Goal: Find contact information: Find contact information

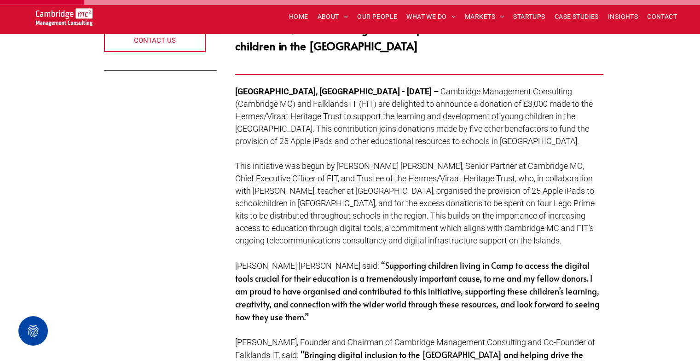
scroll to position [322, 0]
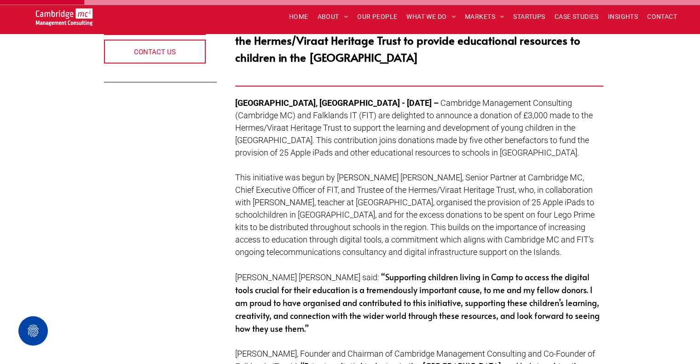
click at [339, 173] on span "This initiative was begun by Andy Trish, Senior Partner at Cambridge MC, Chief …" at bounding box center [414, 215] width 359 height 84
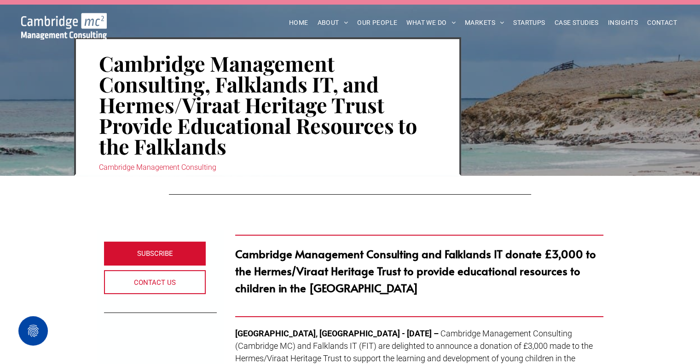
scroll to position [0, 0]
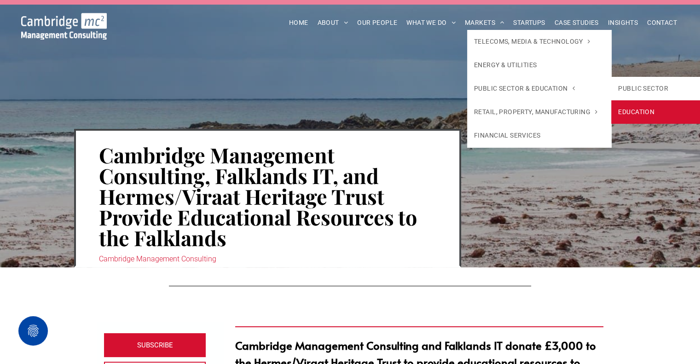
click at [630, 108] on link "EDUCATION" at bounding box center [683, 111] width 144 height 23
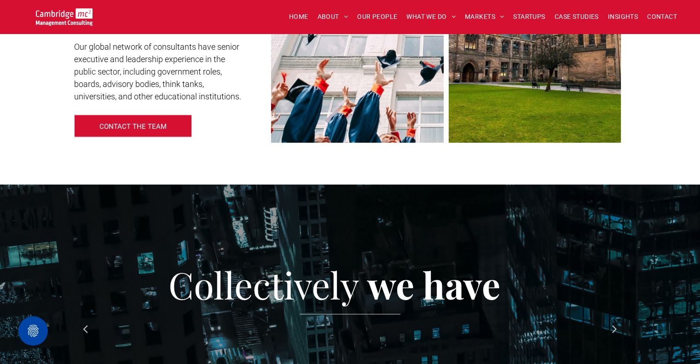
scroll to position [690, 0]
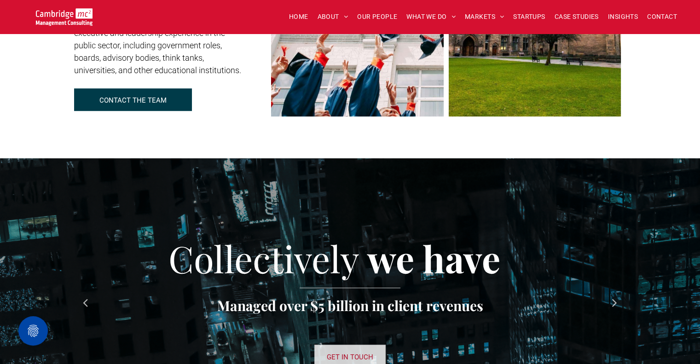
click at [141, 107] on span "CONTACT THE TEAM" at bounding box center [132, 100] width 67 height 23
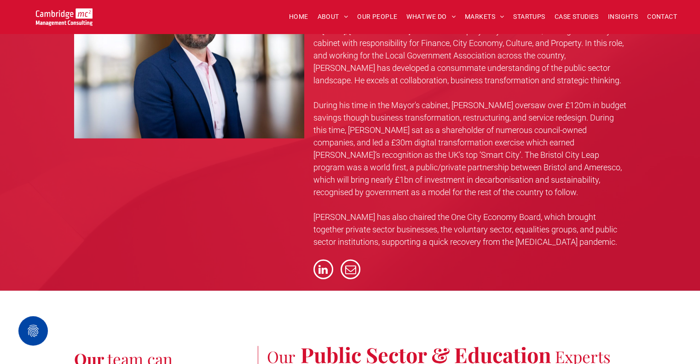
scroll to position [2251, 0]
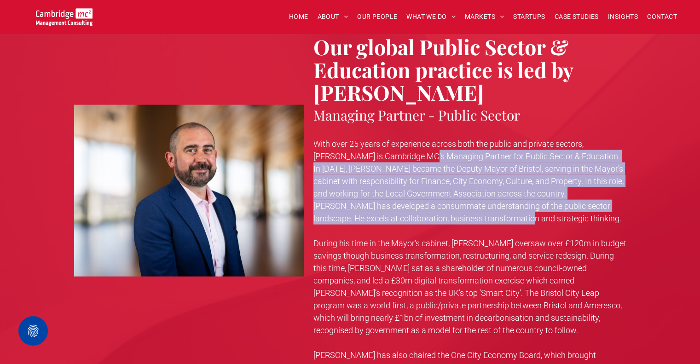
drag, startPoint x: 399, startPoint y: 151, endPoint x: 486, endPoint y: 223, distance: 113.1
click at [486, 223] on p "With over 25 years of experience across both the public and private sectors, Cr…" at bounding box center [469, 181] width 313 height 87
click at [484, 223] on p "With over 25 years of experience across both the public and private sectors, Cr…" at bounding box center [469, 181] width 313 height 87
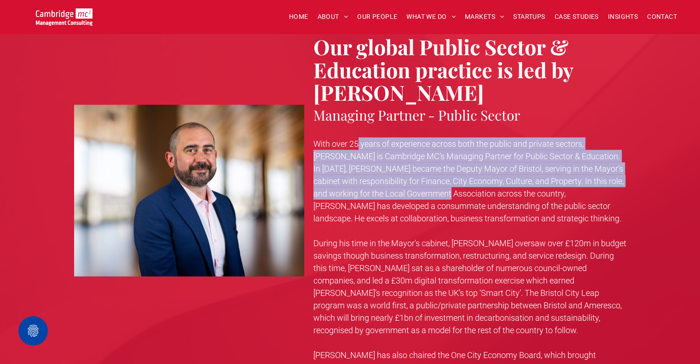
drag, startPoint x: 359, startPoint y: 138, endPoint x: 428, endPoint y: 197, distance: 90.7
click at [428, 197] on div "With over 25 years of experience across both the public and private sectors, Cr…" at bounding box center [469, 262] width 313 height 250
click at [428, 197] on span "With over 25 years of experience across both the public and private sectors, Cr…" at bounding box center [468, 181] width 310 height 84
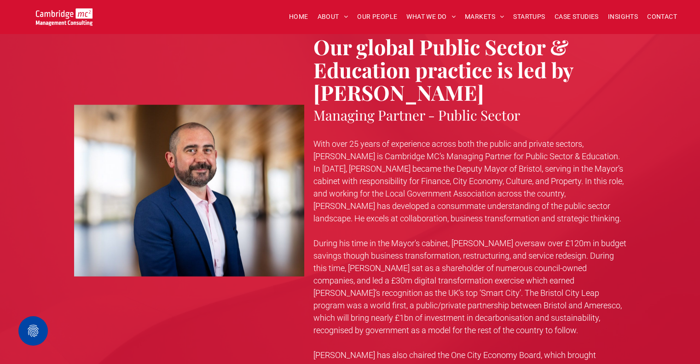
click at [462, 189] on div "Our global Public Sector & Education practice is led by Craig Cheney Managing P…" at bounding box center [465, 222] width 322 height 414
